Goal: Transaction & Acquisition: Purchase product/service

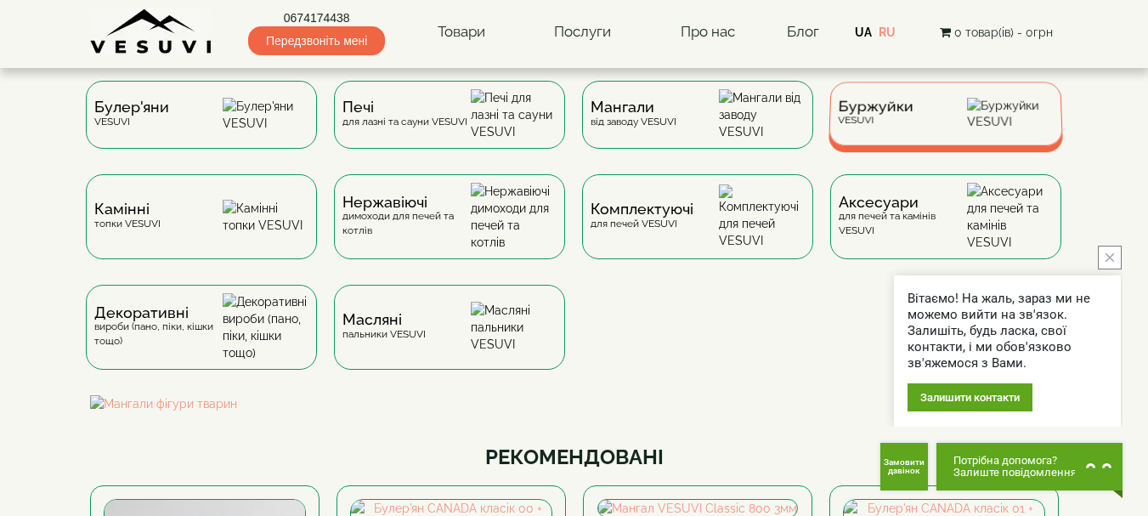
click at [868, 108] on span "Буржуйки" at bounding box center [876, 106] width 76 height 13
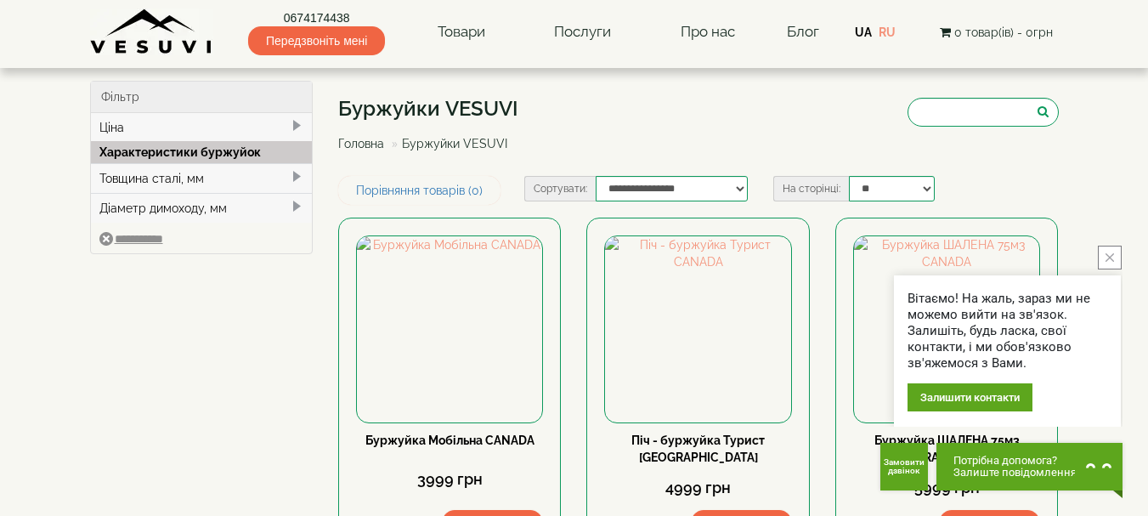
scroll to position [85, 0]
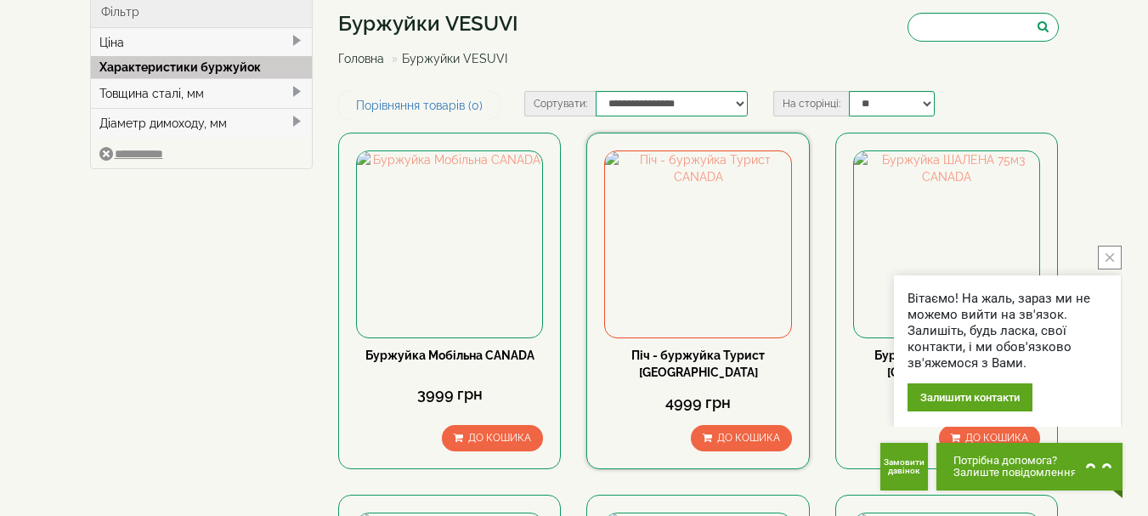
click at [672, 353] on link "Піч - буржуйка Турист CANADA" at bounding box center [697, 363] width 133 height 31
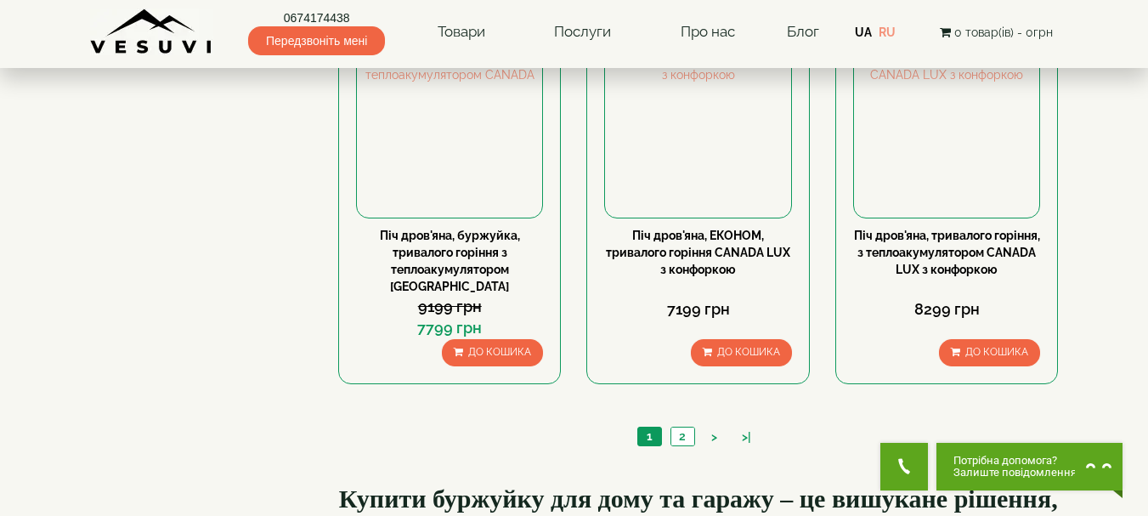
scroll to position [1784, 0]
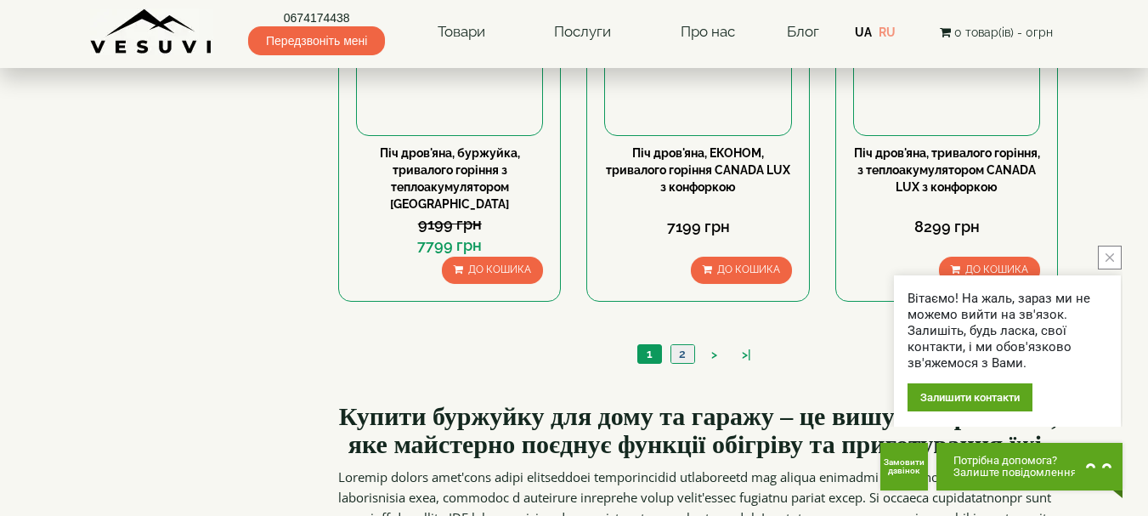
click at [678, 345] on link "2" at bounding box center [682, 354] width 24 height 18
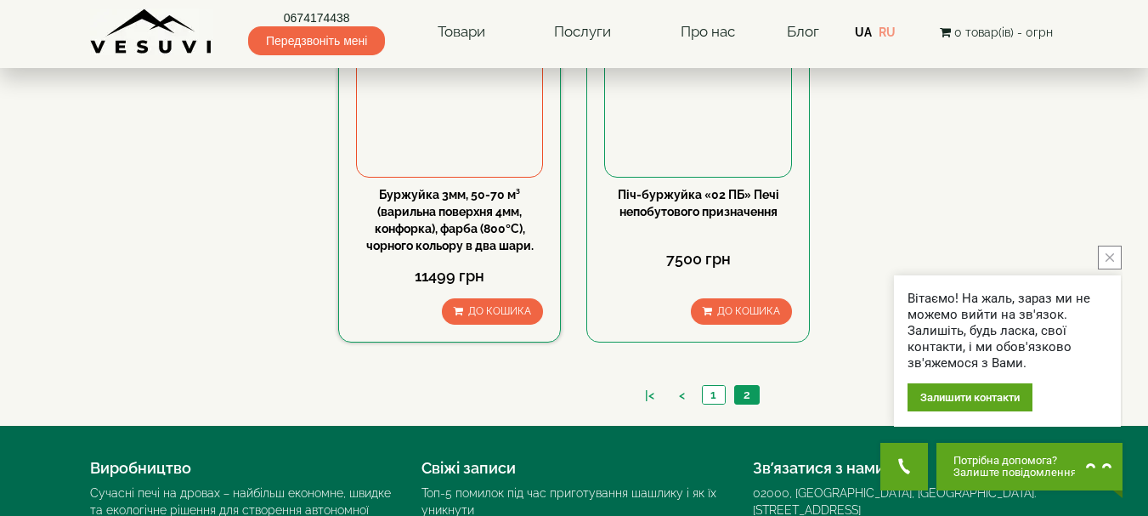
scroll to position [844, 0]
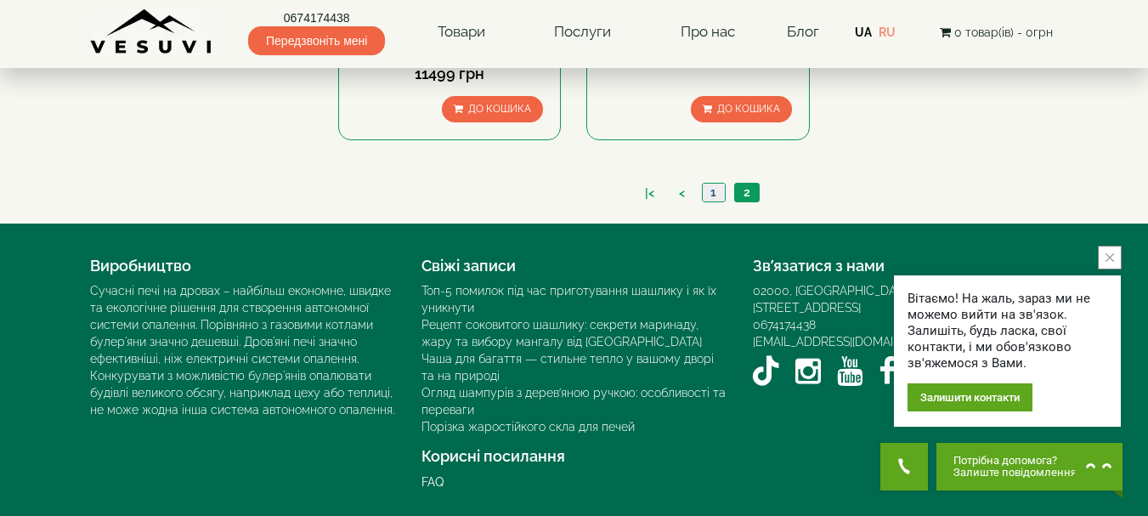
click at [714, 188] on link "1" at bounding box center [713, 193] width 23 height 18
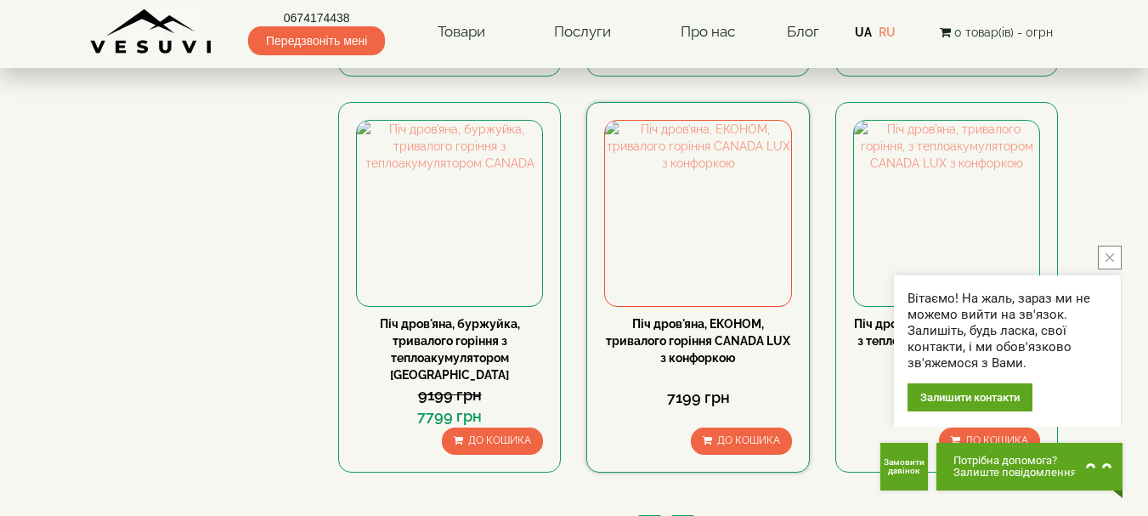
scroll to position [1614, 0]
